Goal: Task Accomplishment & Management: Manage account settings

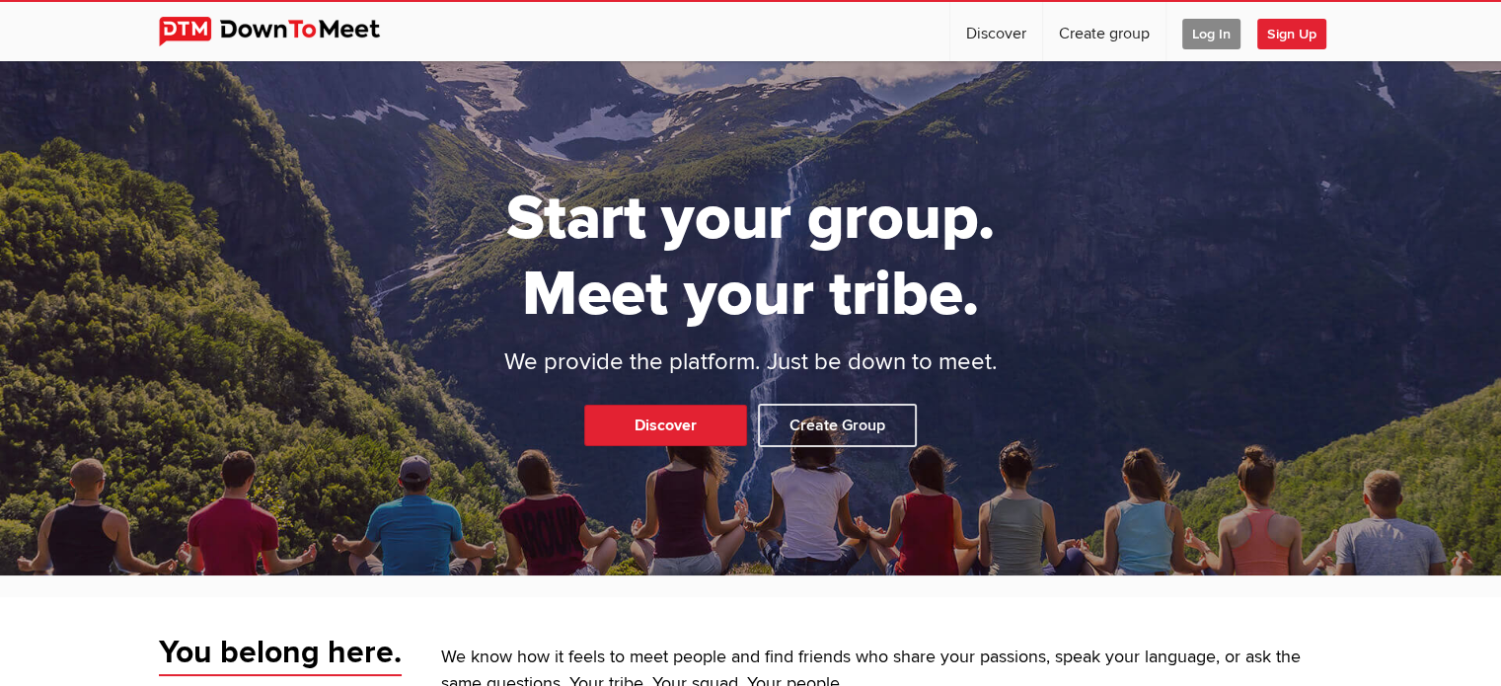
click at [1212, 33] on span "Log In" at bounding box center [1211, 34] width 58 height 31
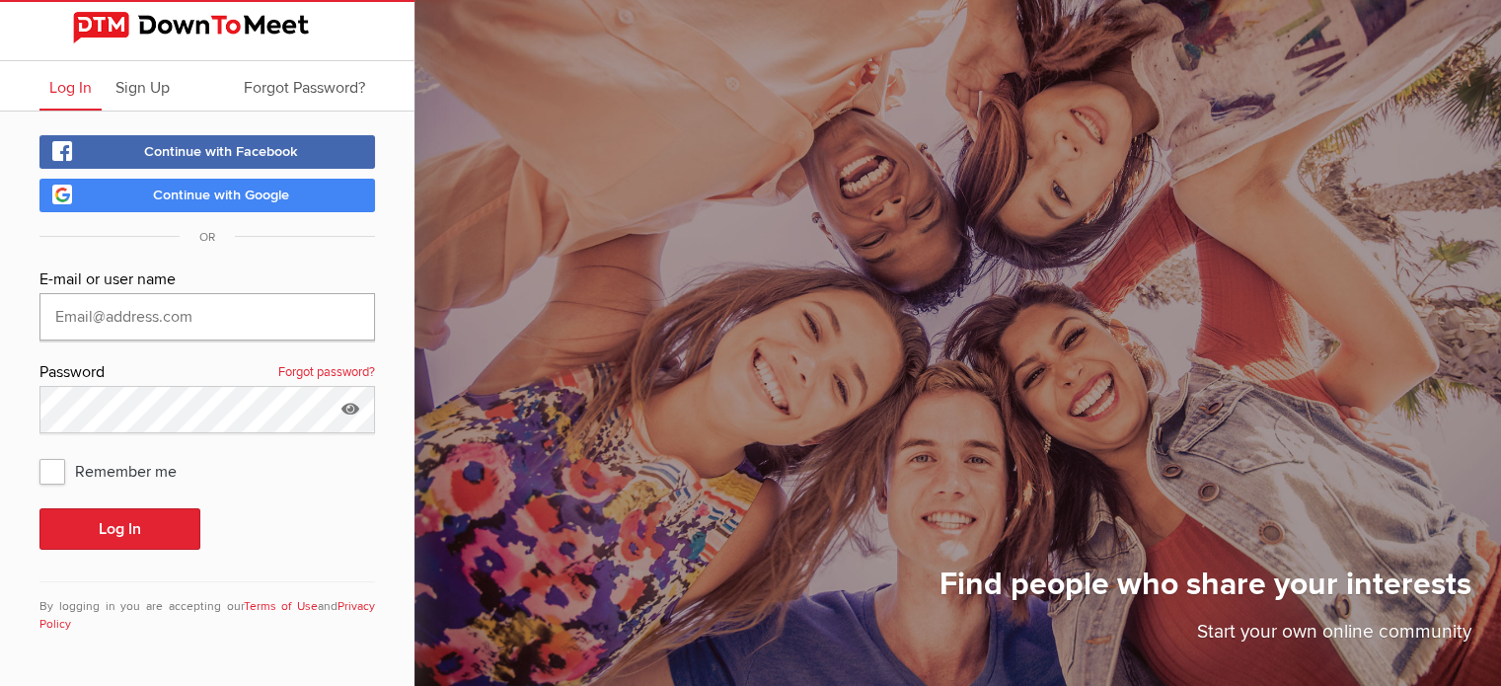
type input "[EMAIL_ADDRESS][DOMAIN_NAME]"
click at [112, 528] on button "Log In" at bounding box center [119, 528] width 161 height 41
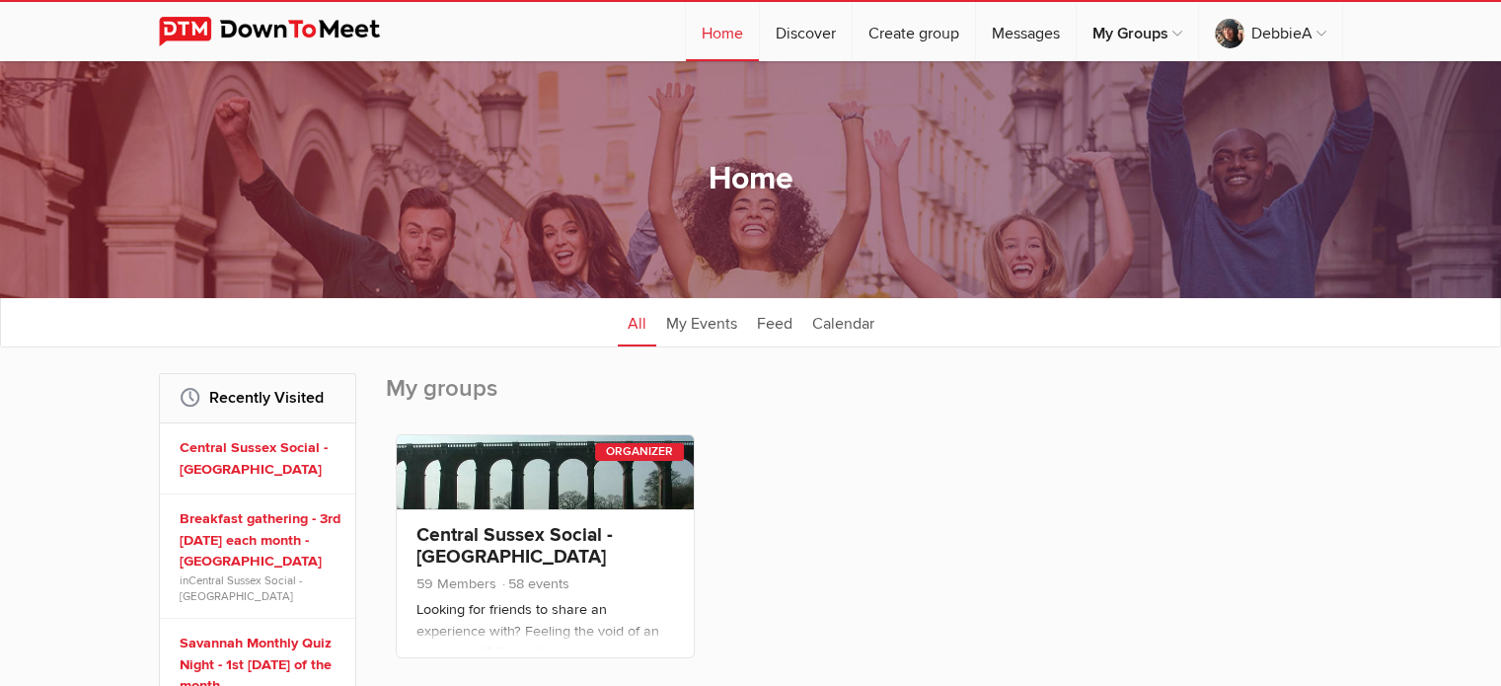
scroll to position [2, 0]
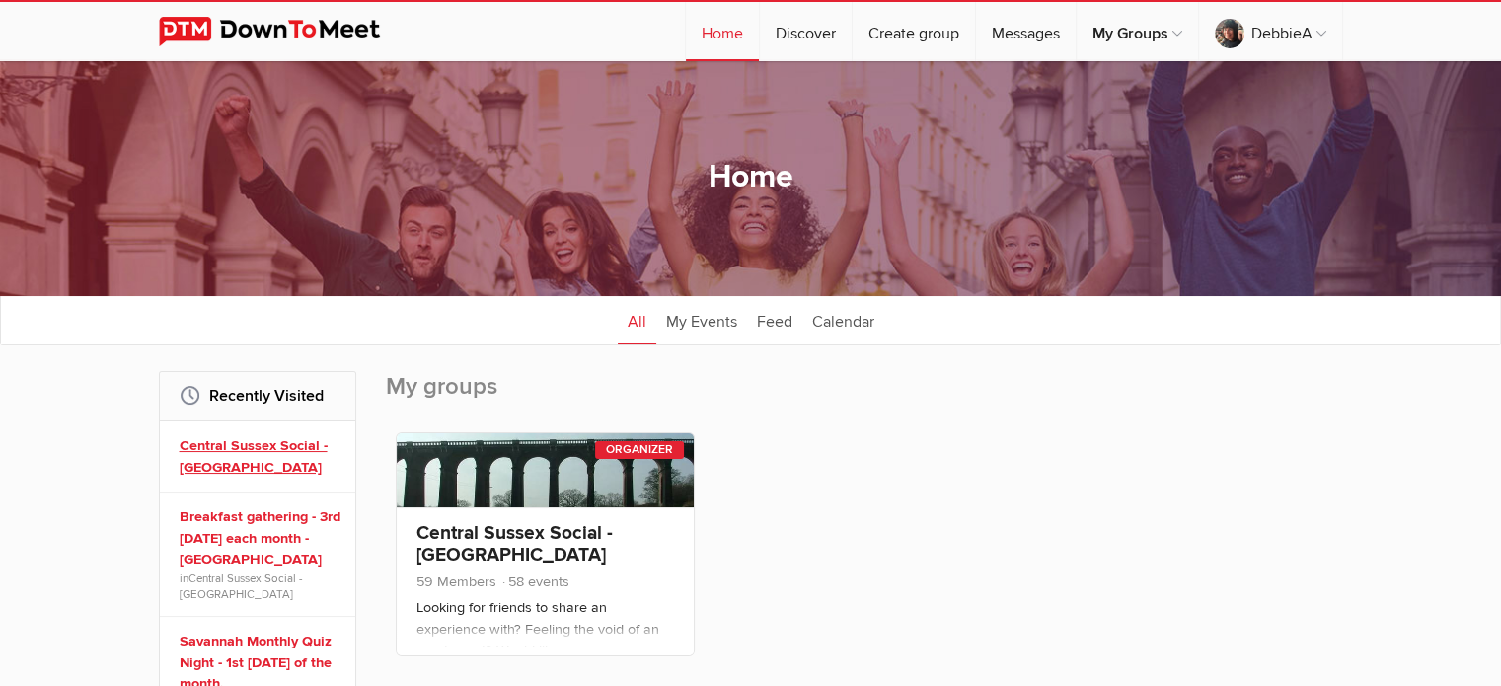
click at [240, 441] on link "Central Sussex Social - [GEOGRAPHIC_DATA]" at bounding box center [261, 456] width 162 height 42
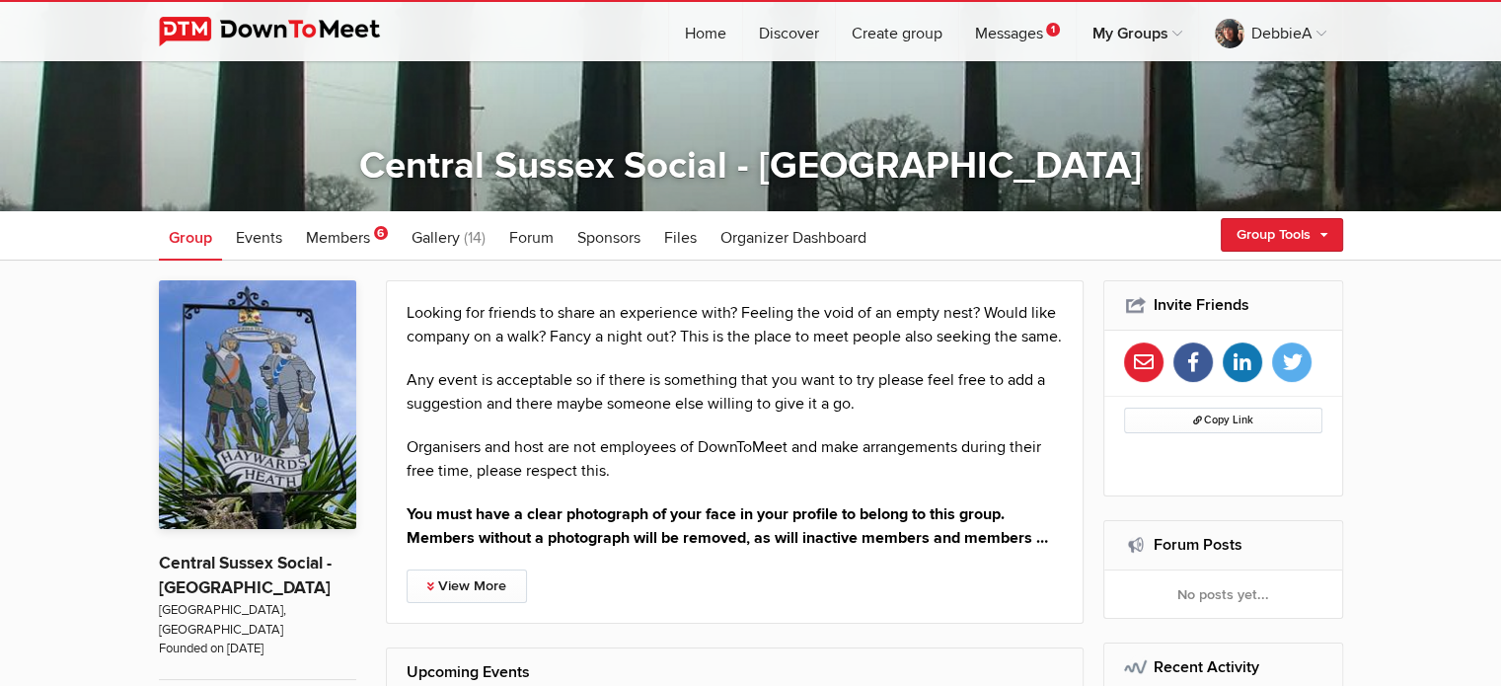
scroll to position [229, 0]
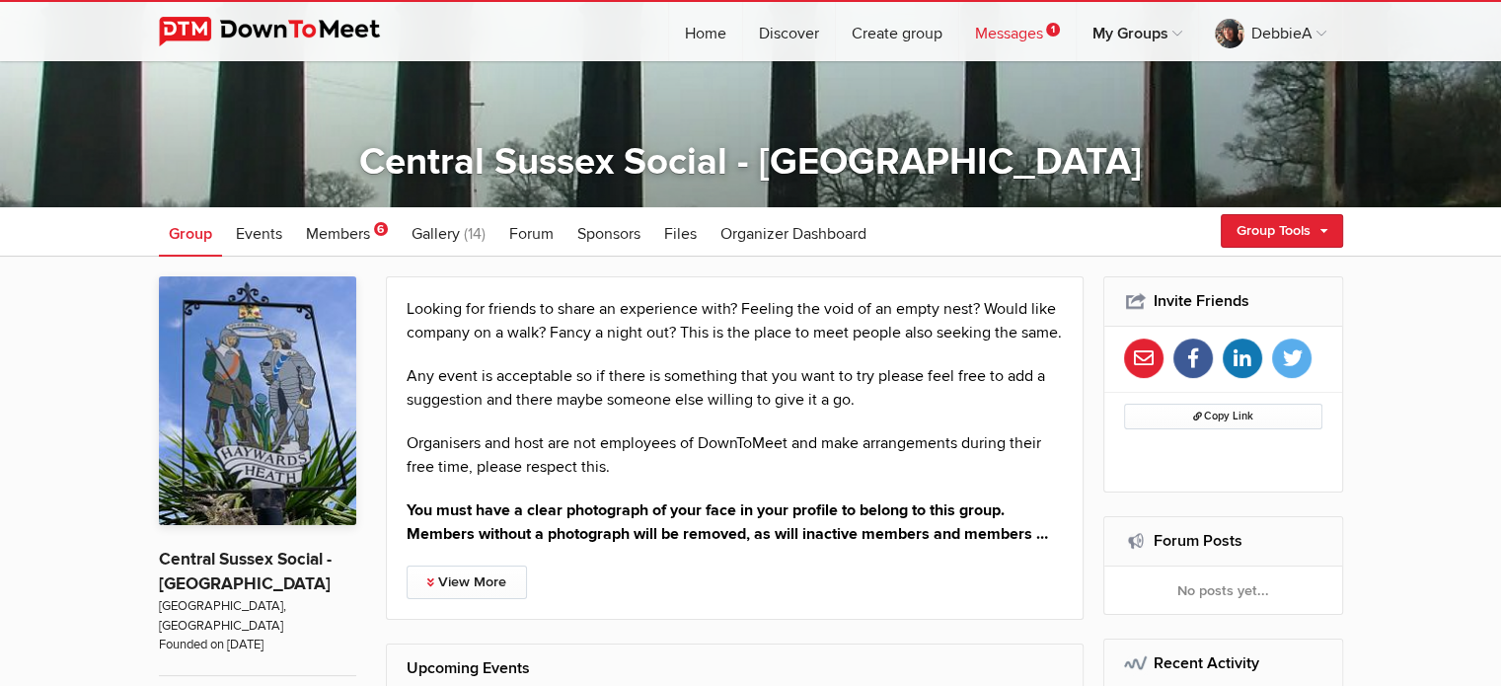
click at [1011, 35] on link "Messages 1" at bounding box center [1017, 31] width 116 height 59
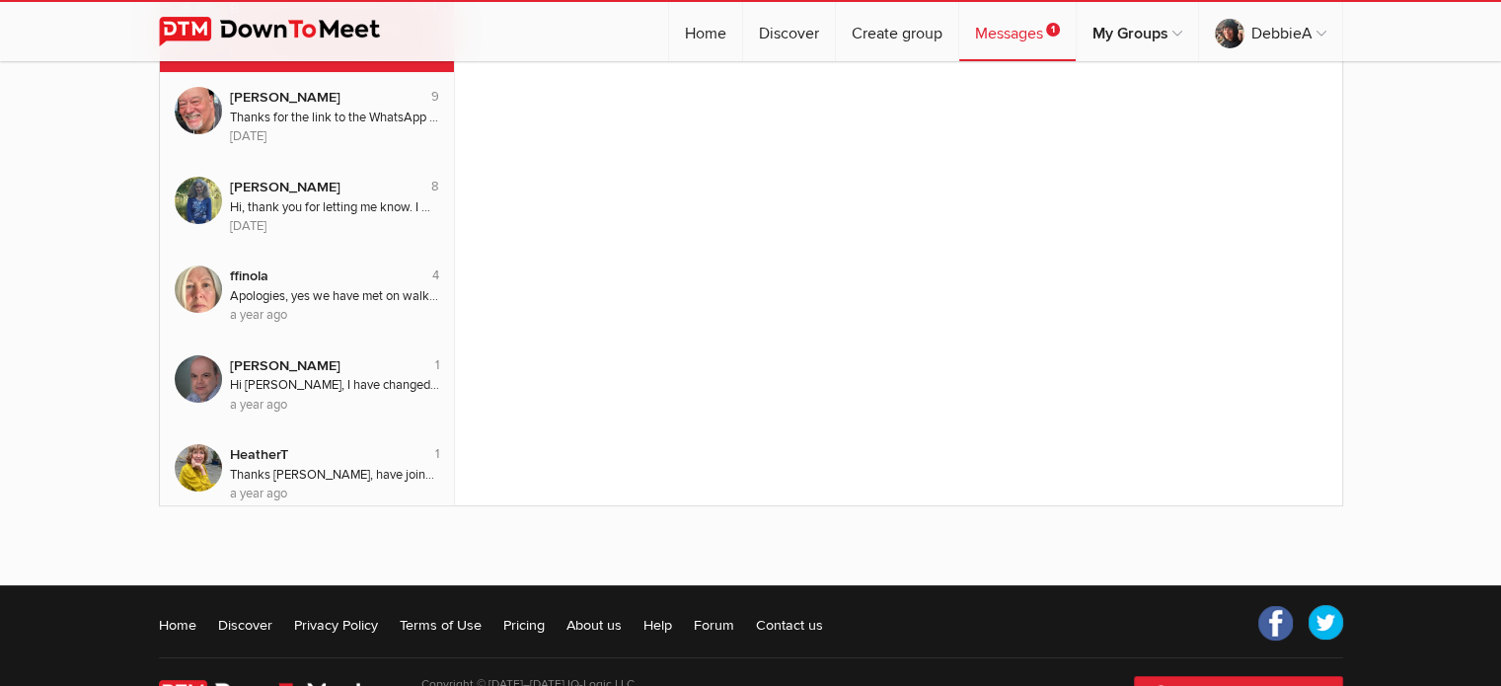
scroll to position [242, 0]
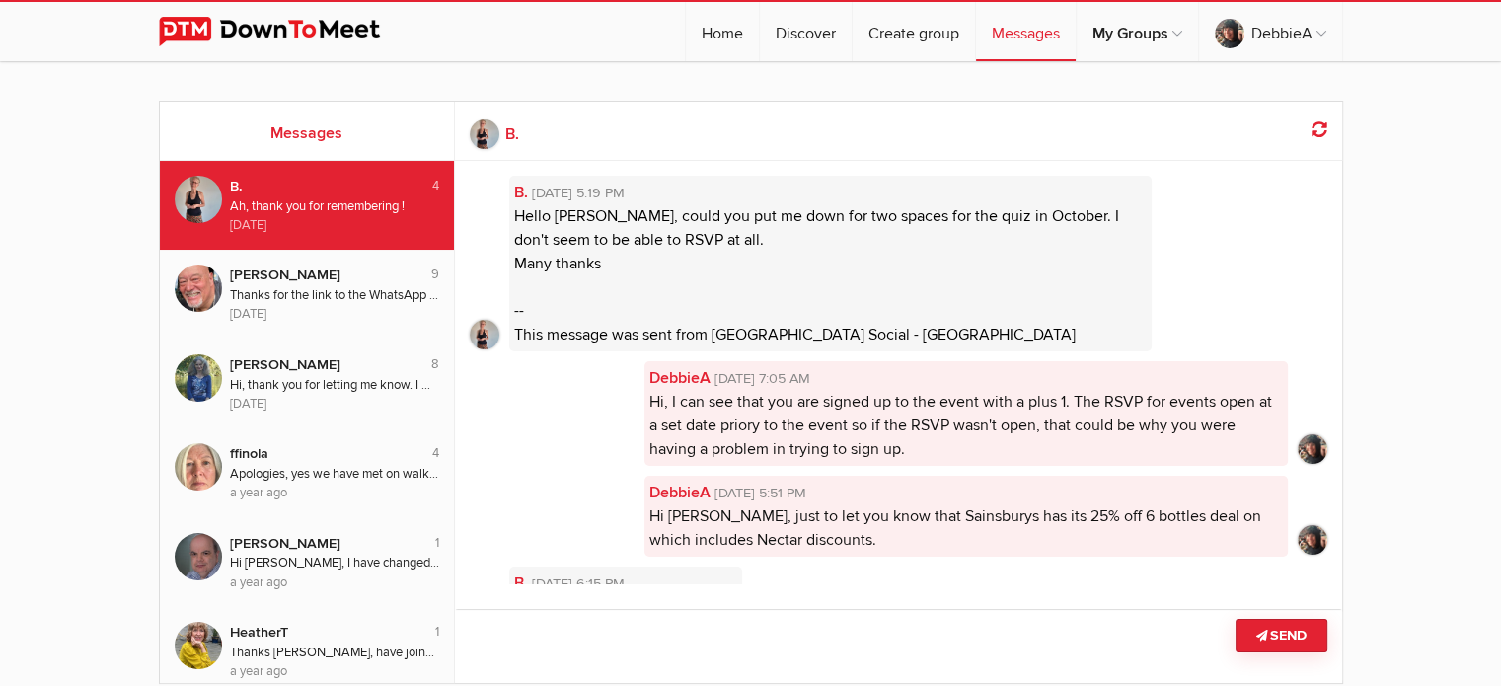
scroll to position [63, 0]
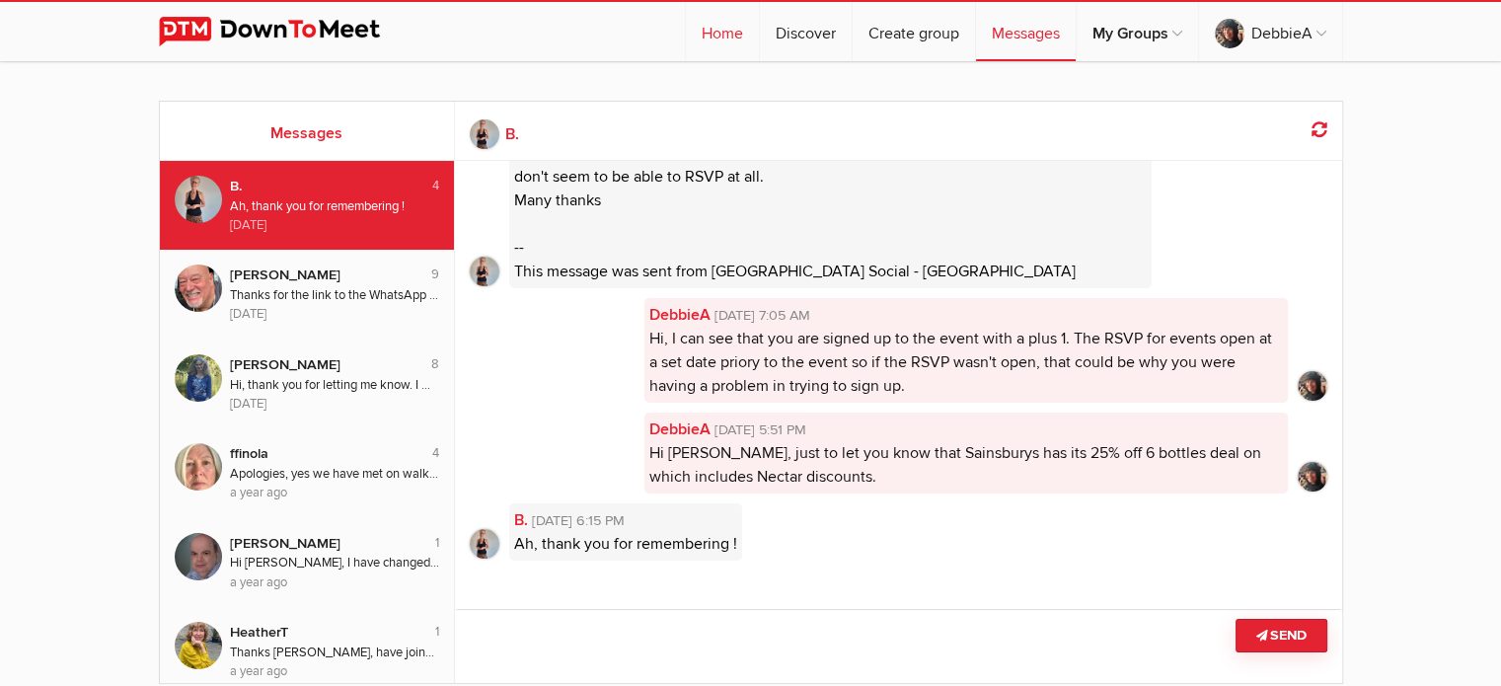
click at [714, 47] on link "Home" at bounding box center [722, 31] width 73 height 59
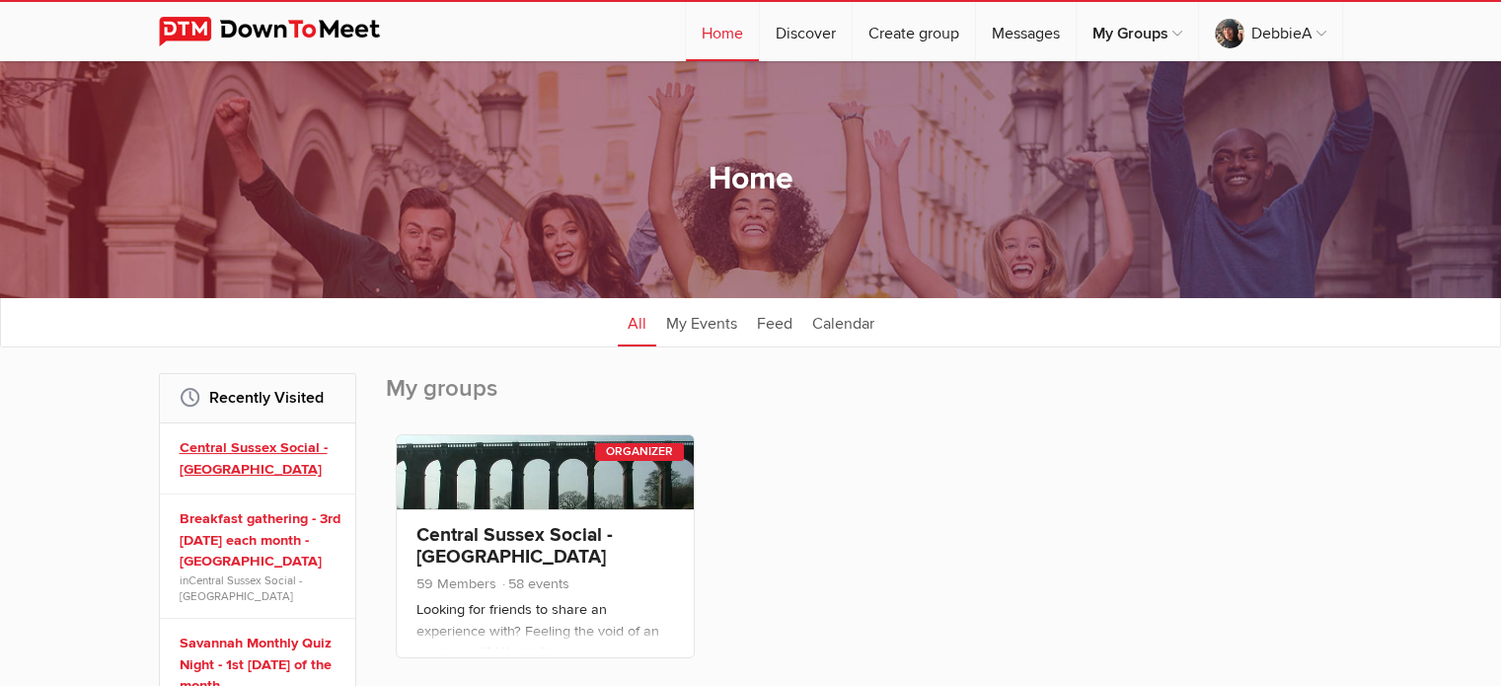
click at [206, 447] on link "Central Sussex Social - [GEOGRAPHIC_DATA]" at bounding box center [261, 458] width 162 height 42
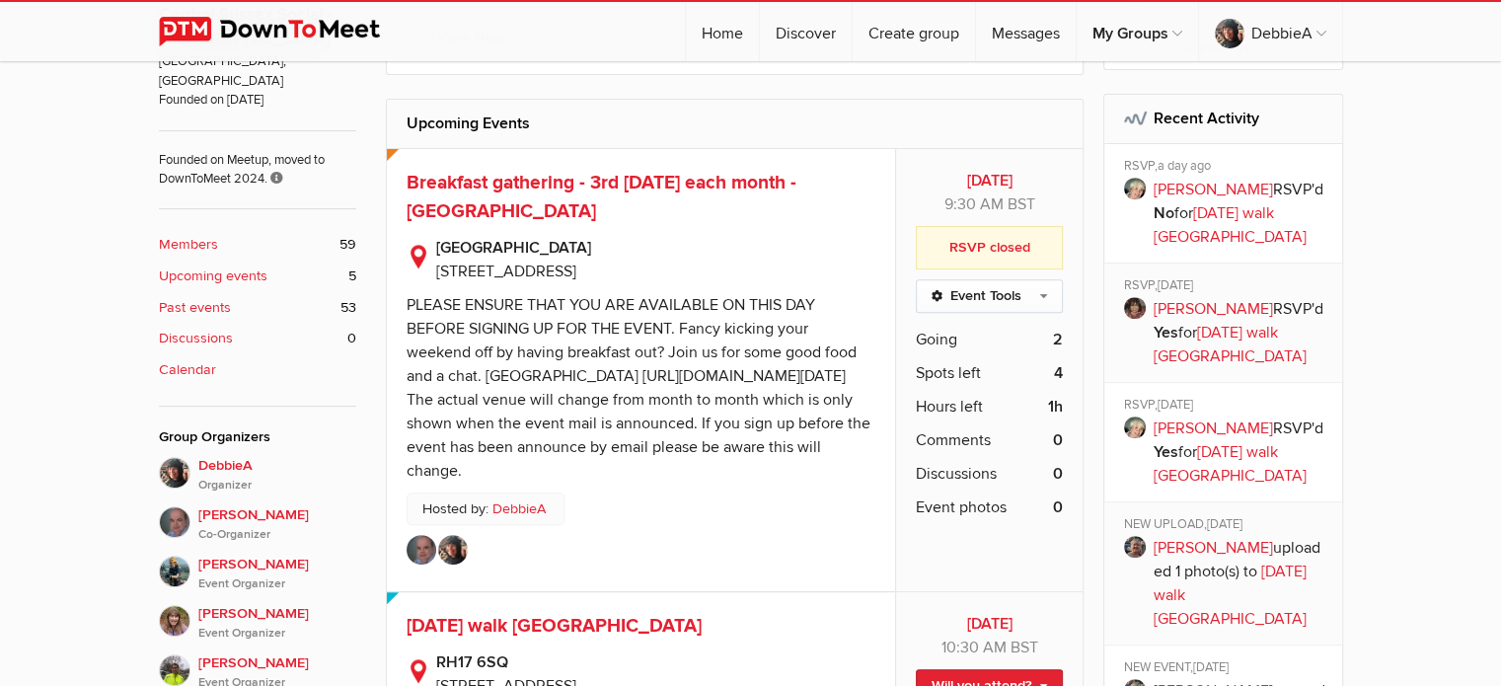
scroll to position [778, 0]
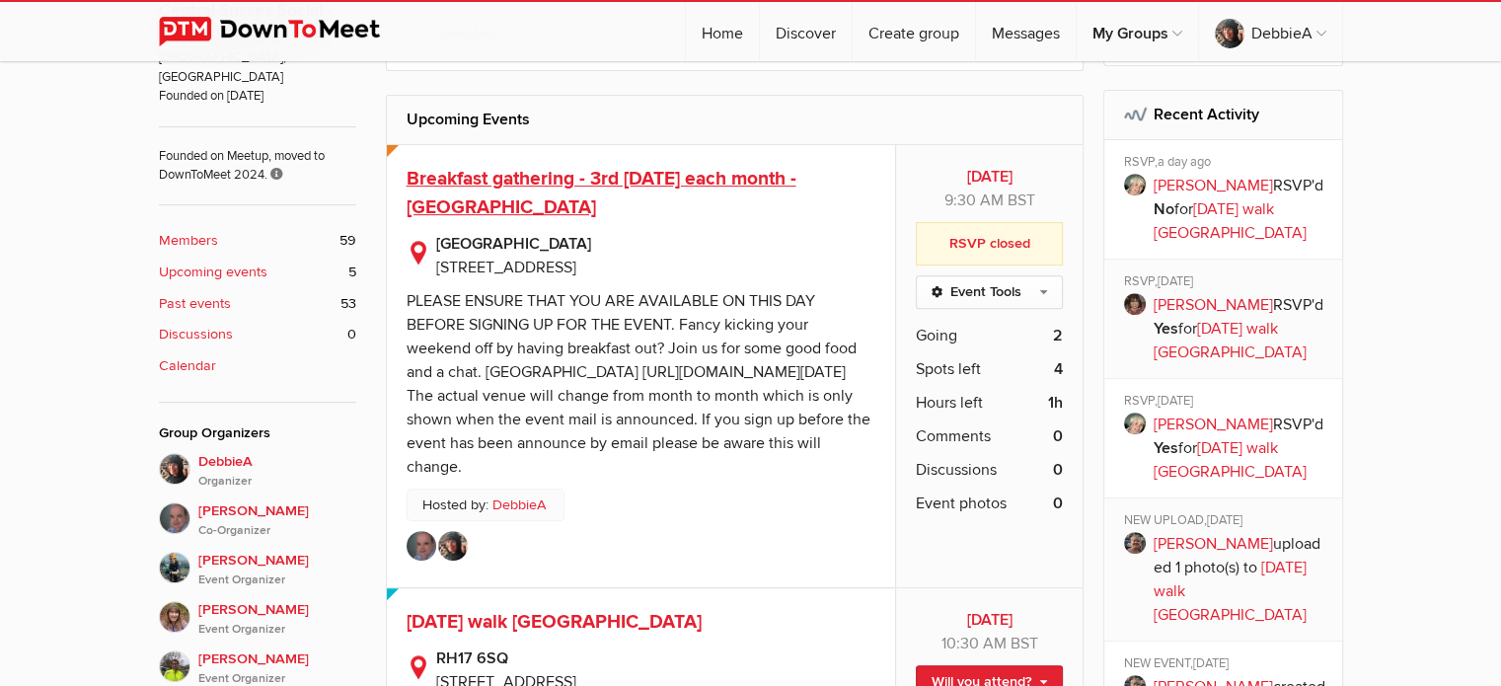
click at [684, 207] on span "Breakfast gathering - 3rd [DATE] each month - [GEOGRAPHIC_DATA]" at bounding box center [602, 193] width 390 height 52
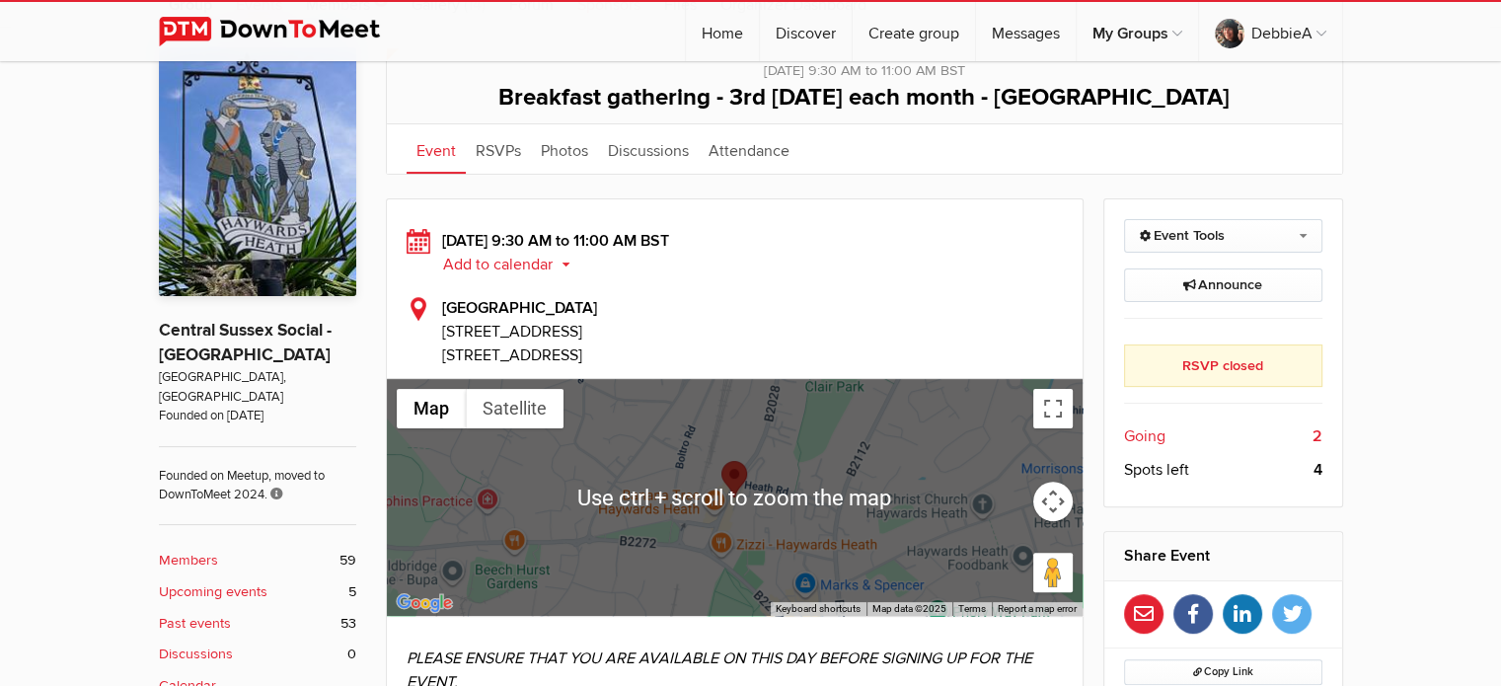
scroll to position [456, 0]
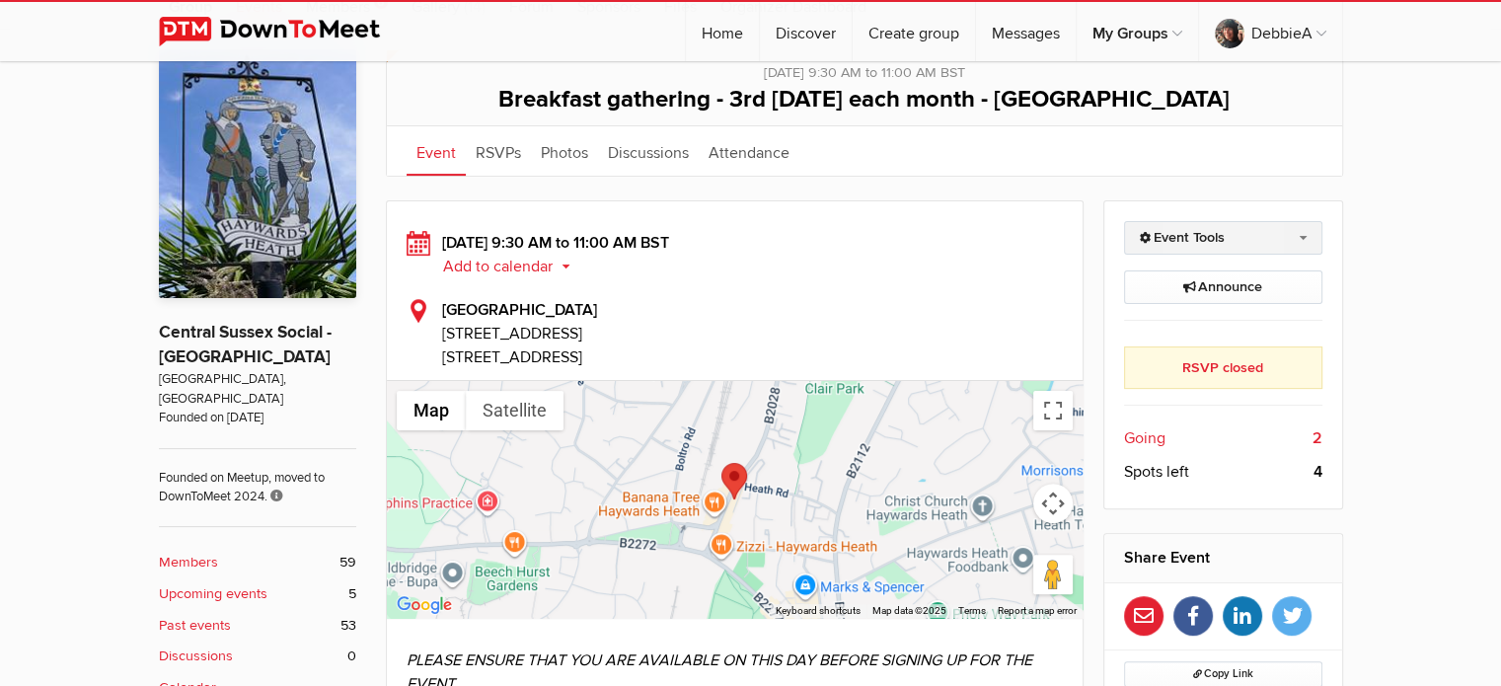
click at [1308, 228] on link "Event Tools" at bounding box center [1223, 238] width 198 height 34
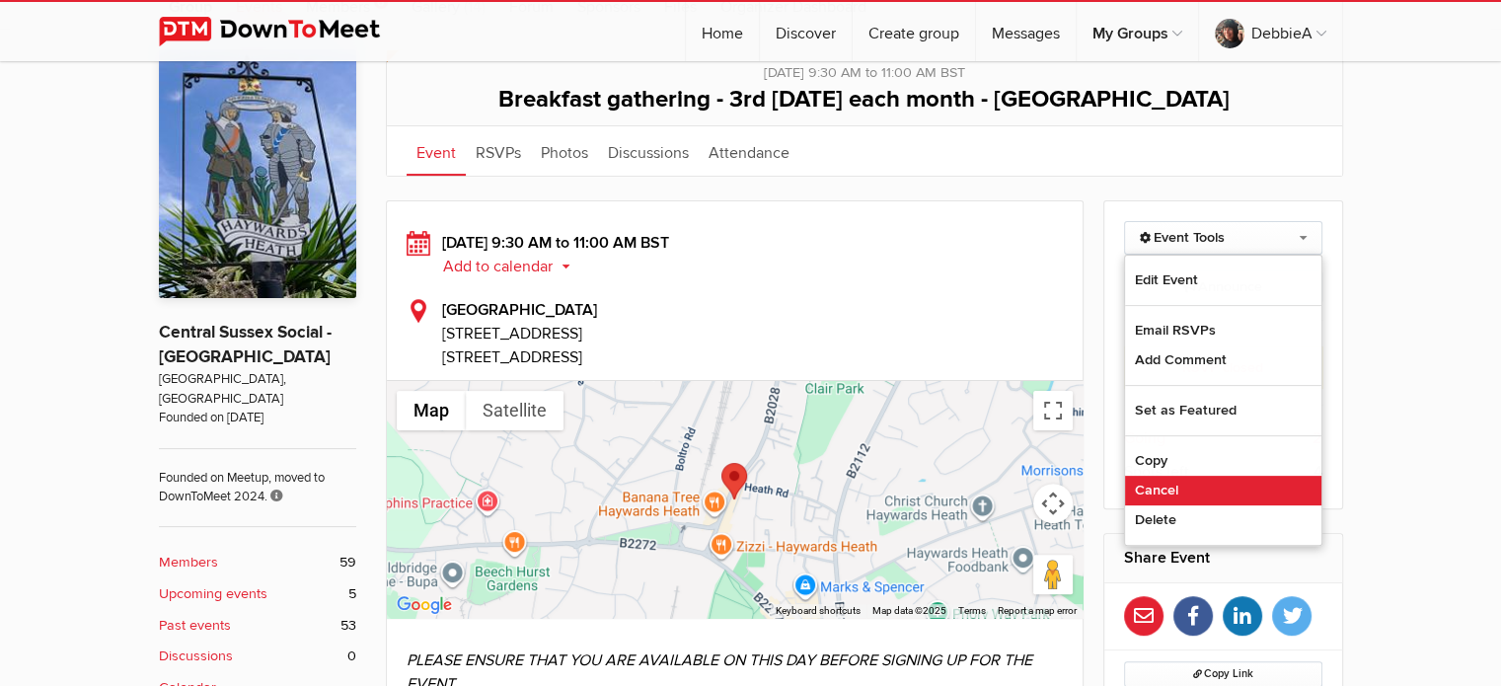
click at [1157, 488] on link "Cancel" at bounding box center [1223, 491] width 196 height 30
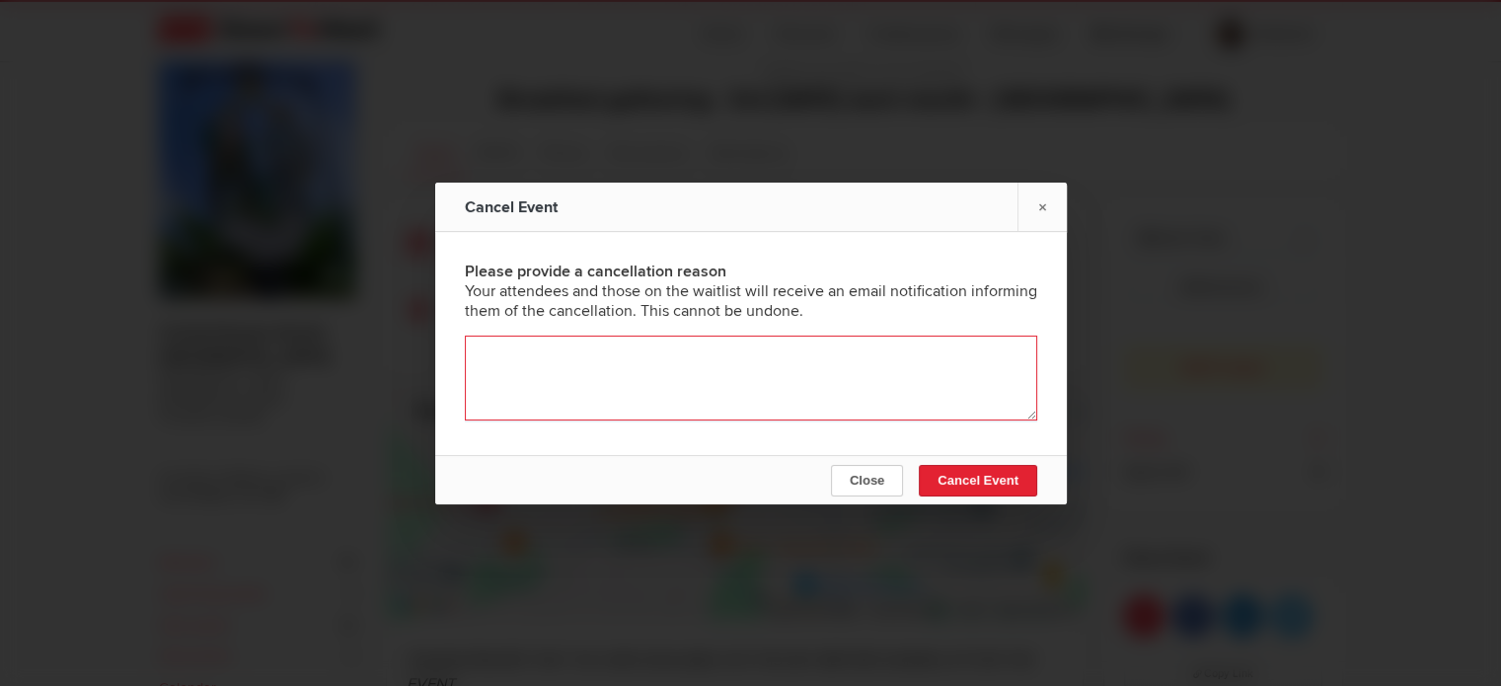
click at [855, 352] on textarea at bounding box center [751, 378] width 572 height 85
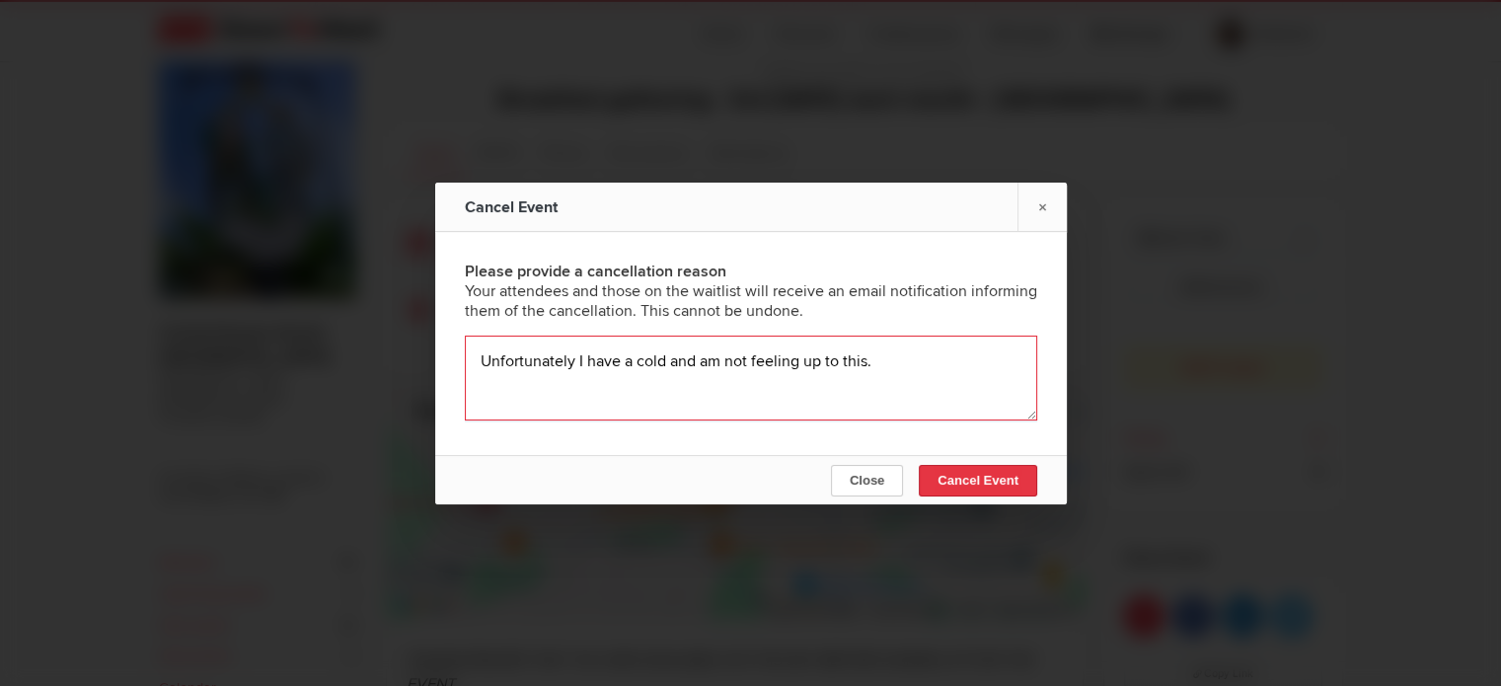
type textarea "Unfortunately I have a cold and am not feeling up to this."
click at [972, 480] on span "Cancel Event" at bounding box center [977, 480] width 81 height 15
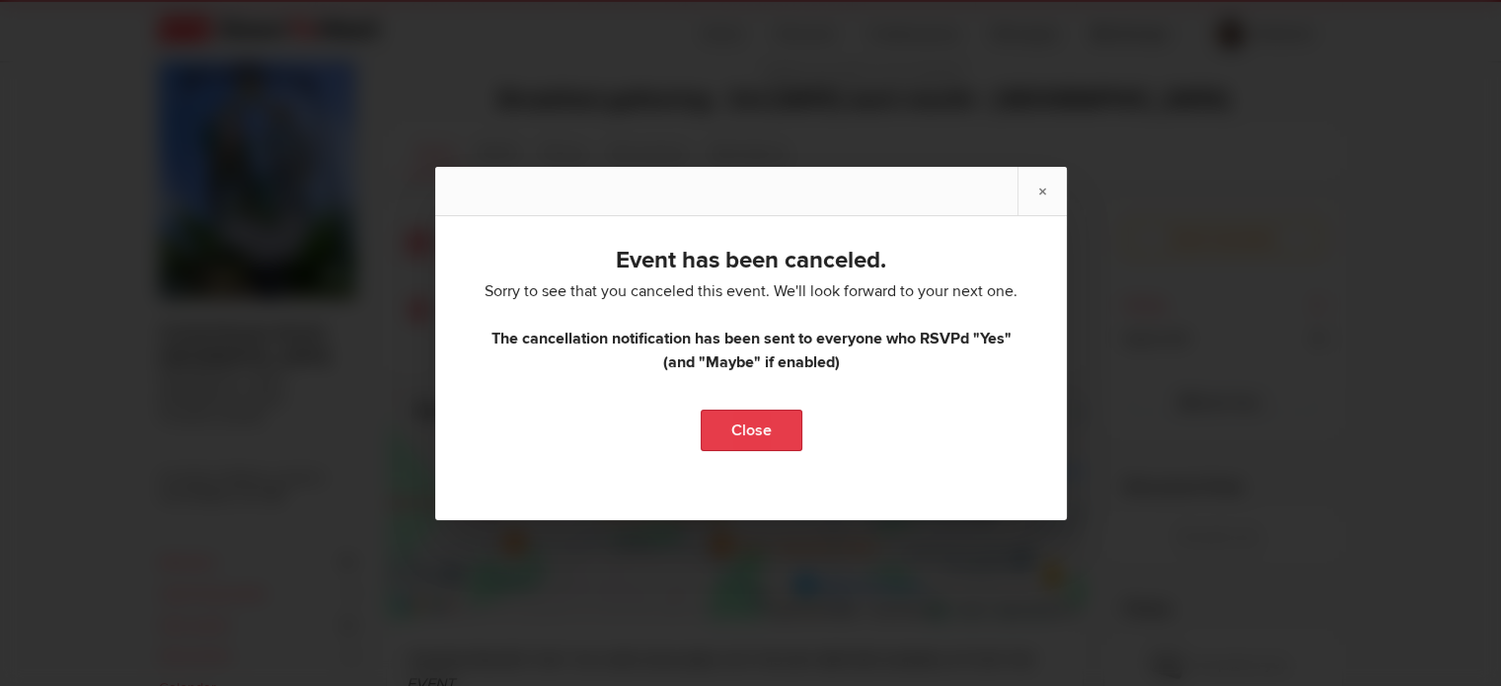
click at [750, 430] on link "Close" at bounding box center [751, 430] width 102 height 41
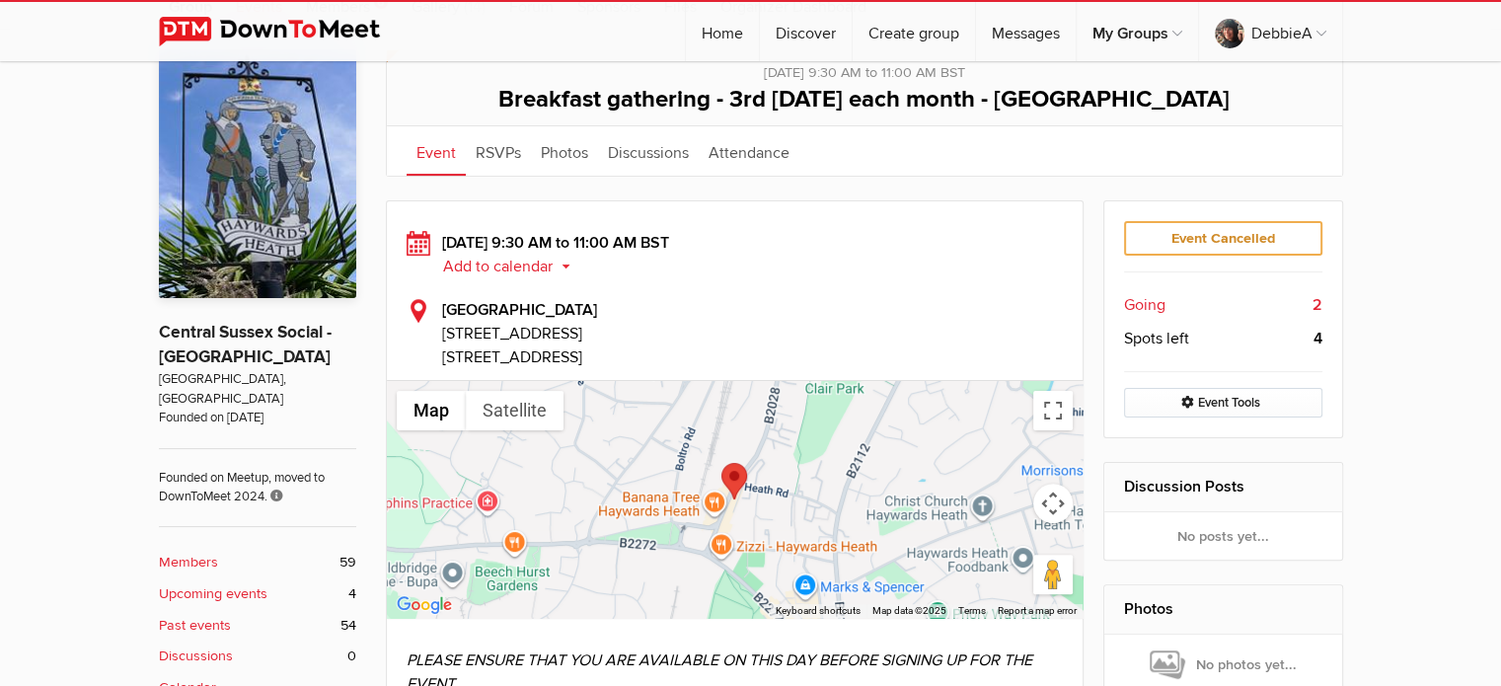
click at [225, 583] on b "Upcoming events" at bounding box center [213, 594] width 109 height 22
